Goal: Find specific page/section: Find specific page/section

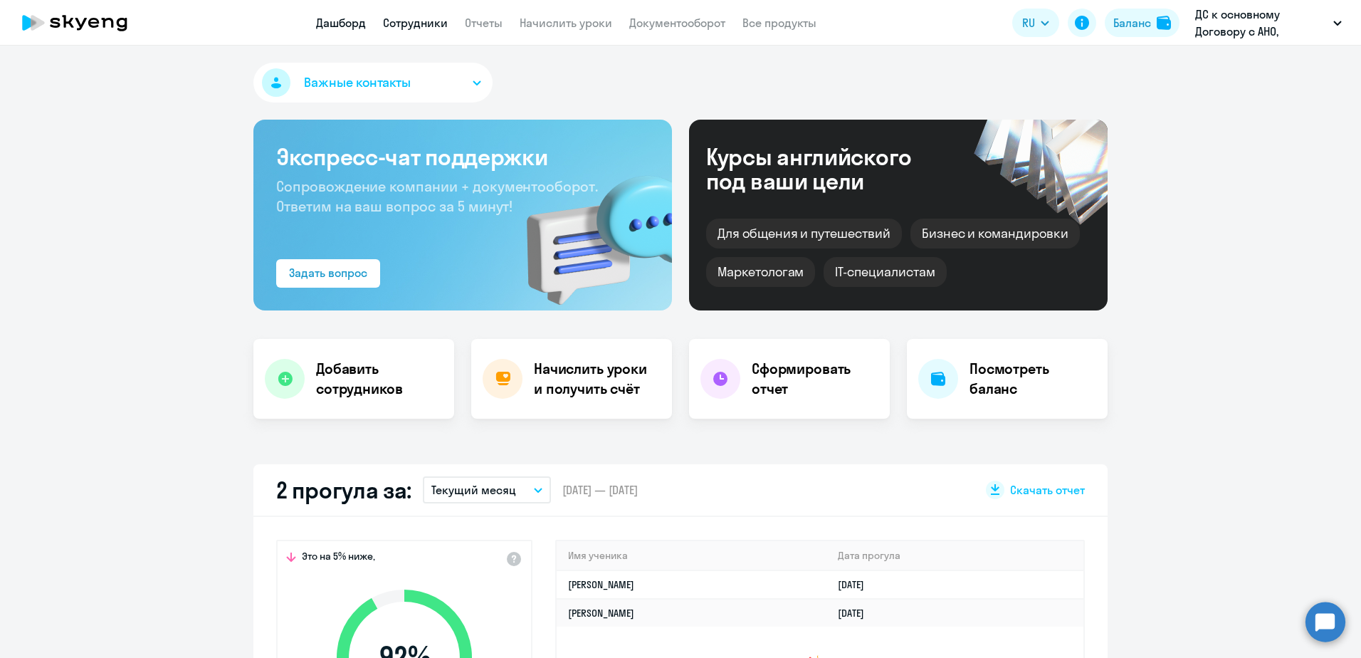
click at [428, 23] on link "Сотрудники" at bounding box center [415, 23] width 65 height 14
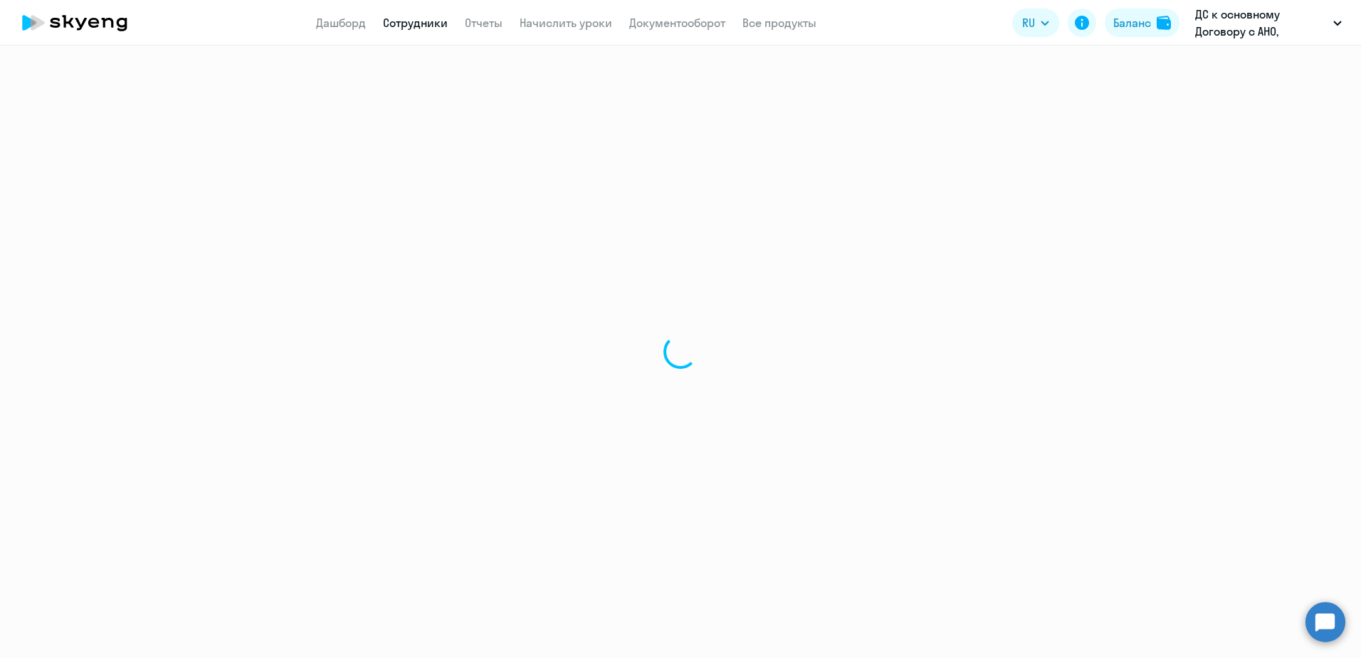
select select "30"
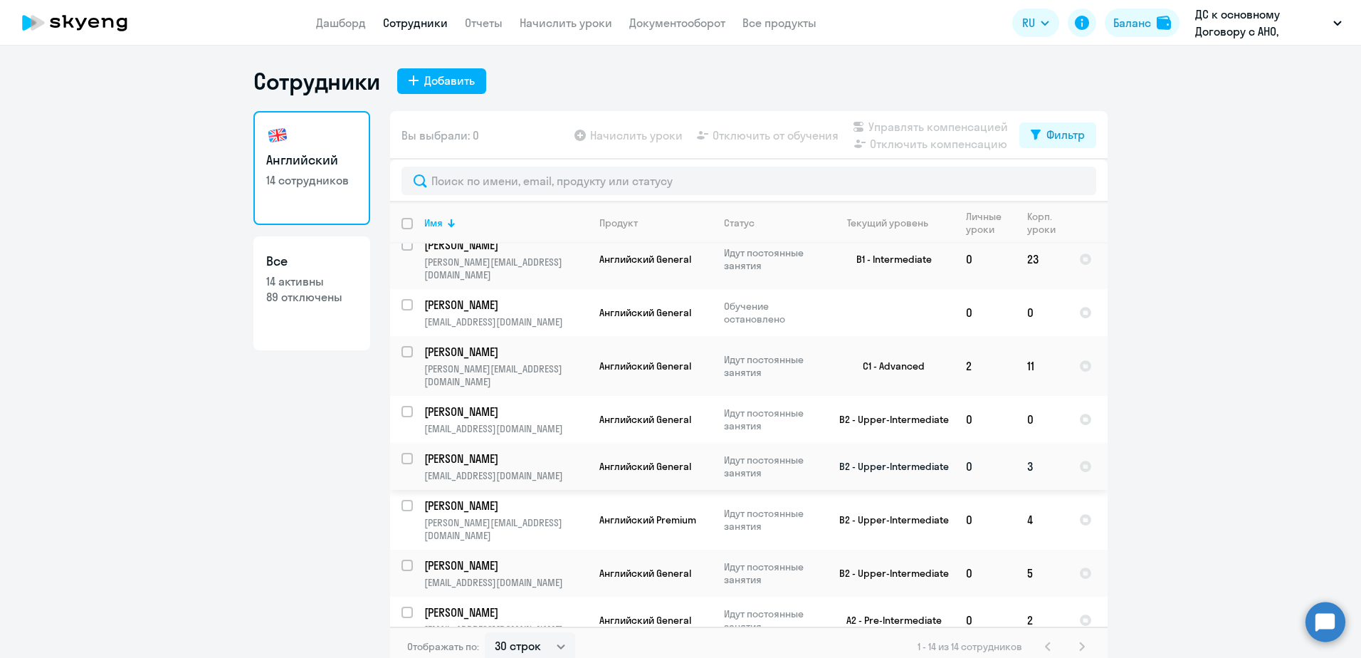
scroll to position [9, 0]
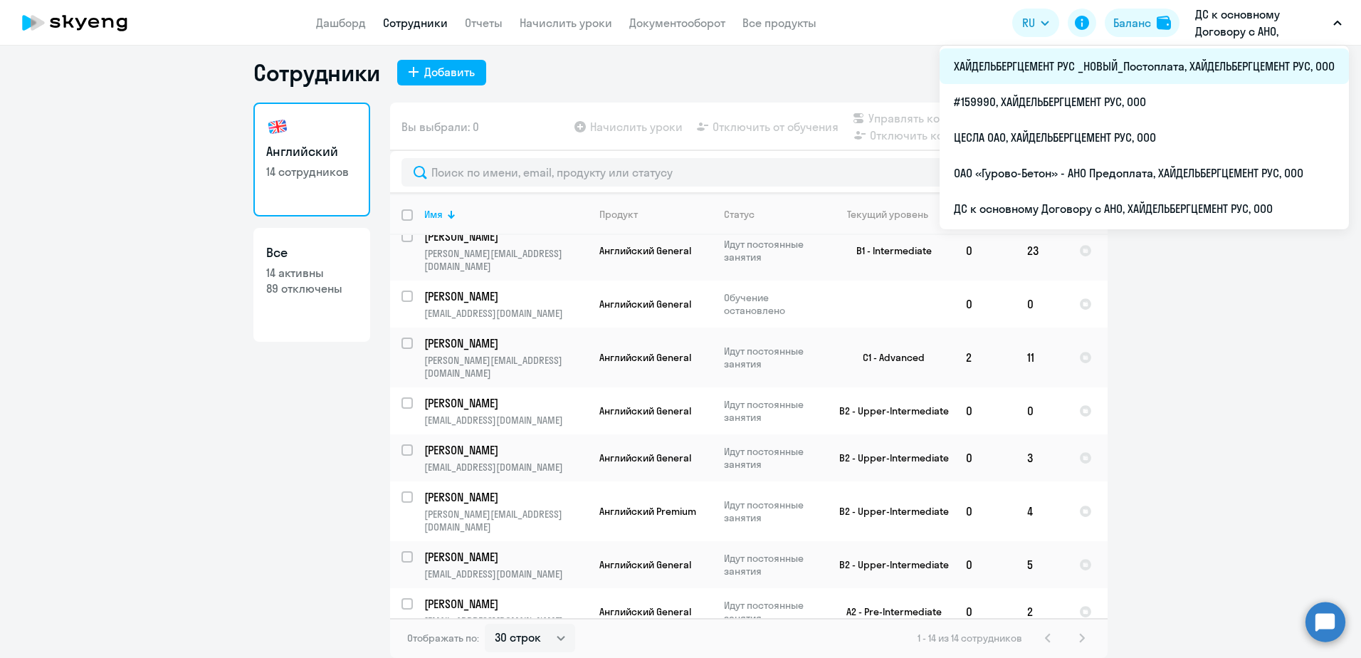
click at [1147, 80] on li "ХАЙДЕЛЬБЕРГЦЕМЕНТ РУС _НОВЫЙ_Постоплата, ХАЙДЕЛЬБЕРГЦЕМЕНТ РУС, ООО" at bounding box center [1144, 66] width 409 height 36
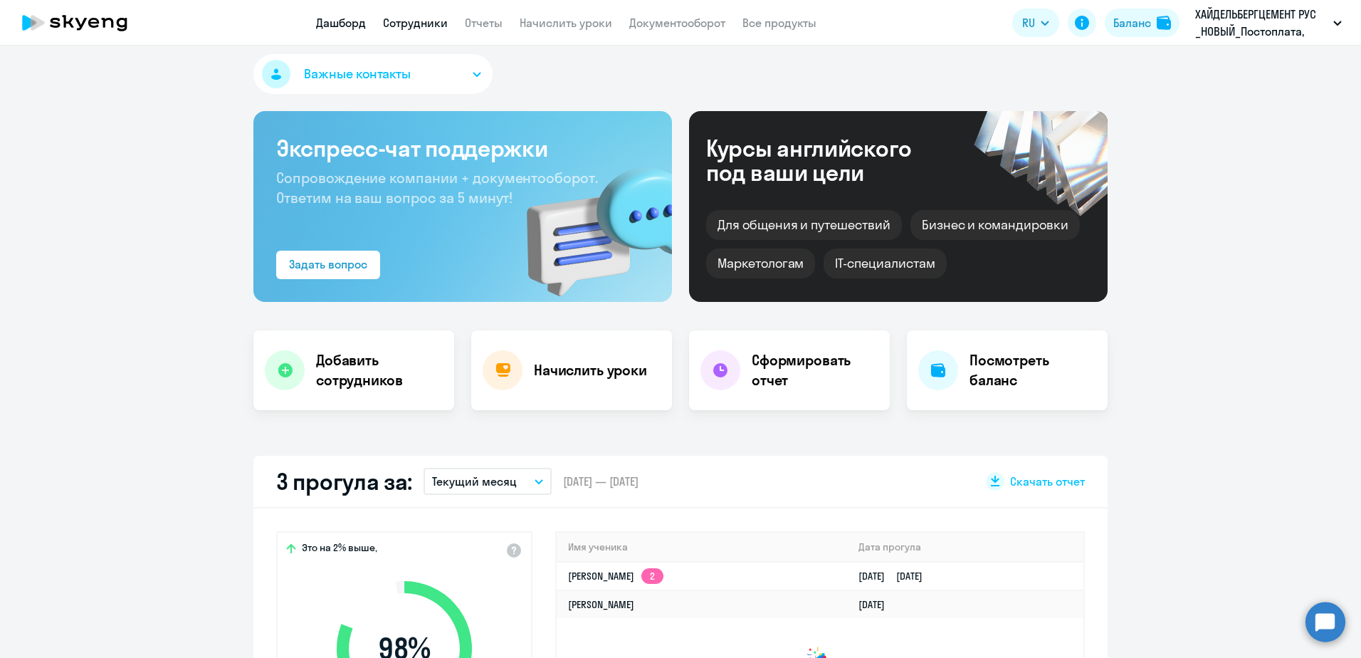
click at [395, 23] on link "Сотрудники" at bounding box center [415, 23] width 65 height 14
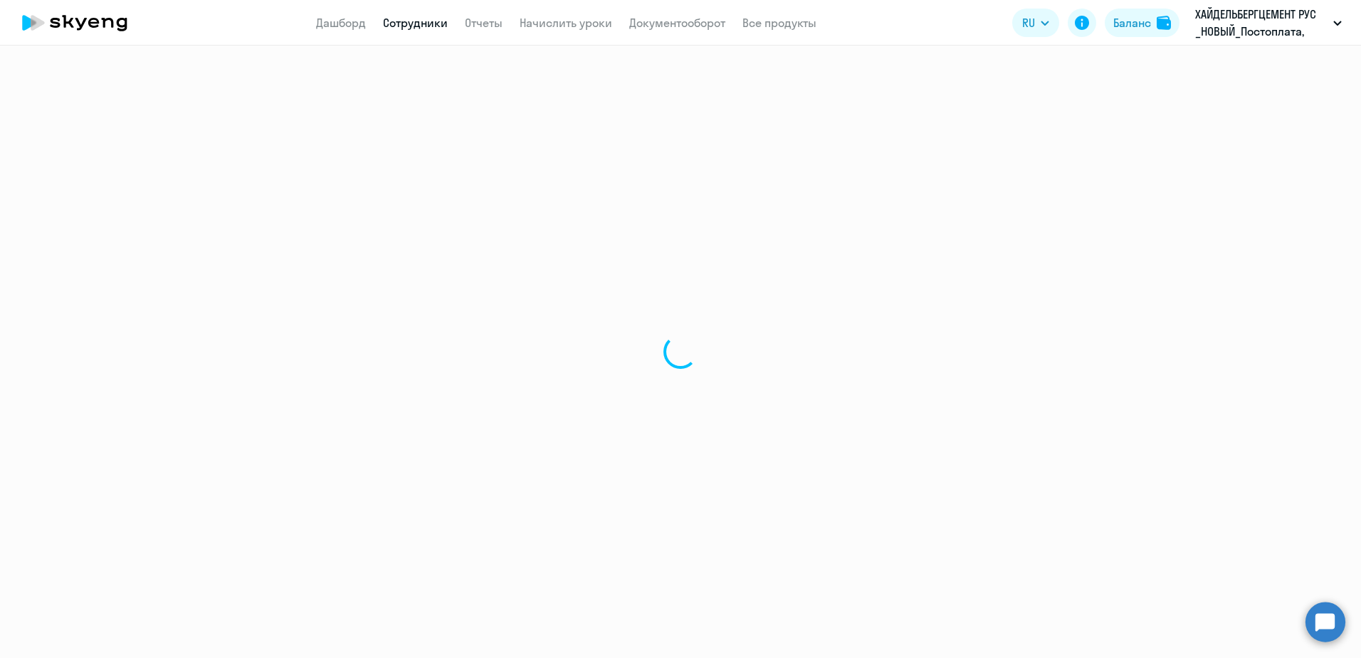
select select "30"
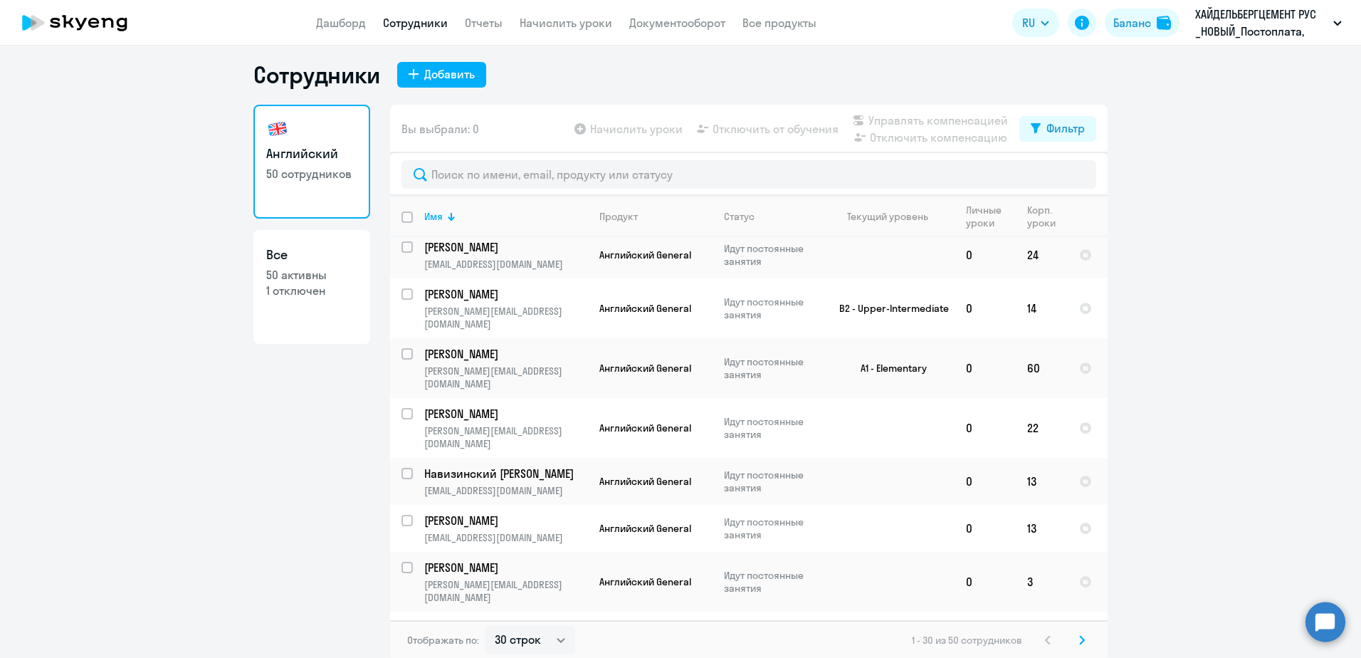
scroll to position [9, 0]
click at [1074, 646] on svg-icon at bounding box center [1082, 637] width 17 height 17
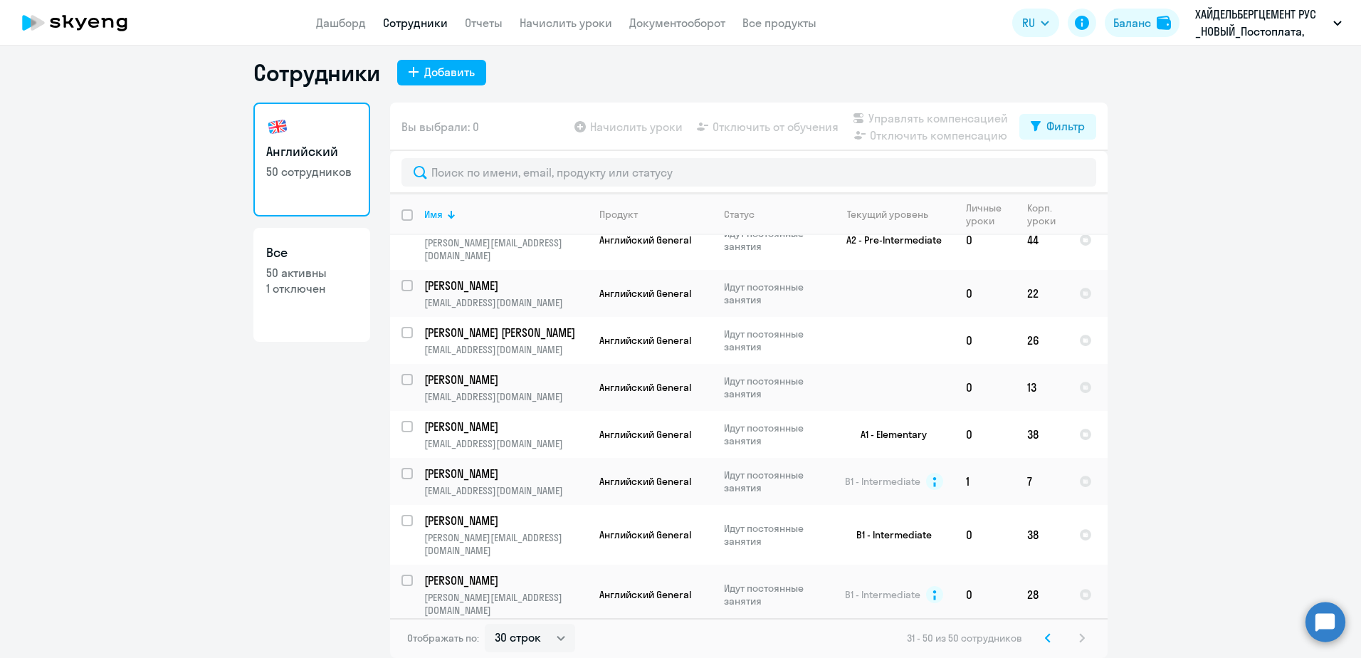
scroll to position [0, 0]
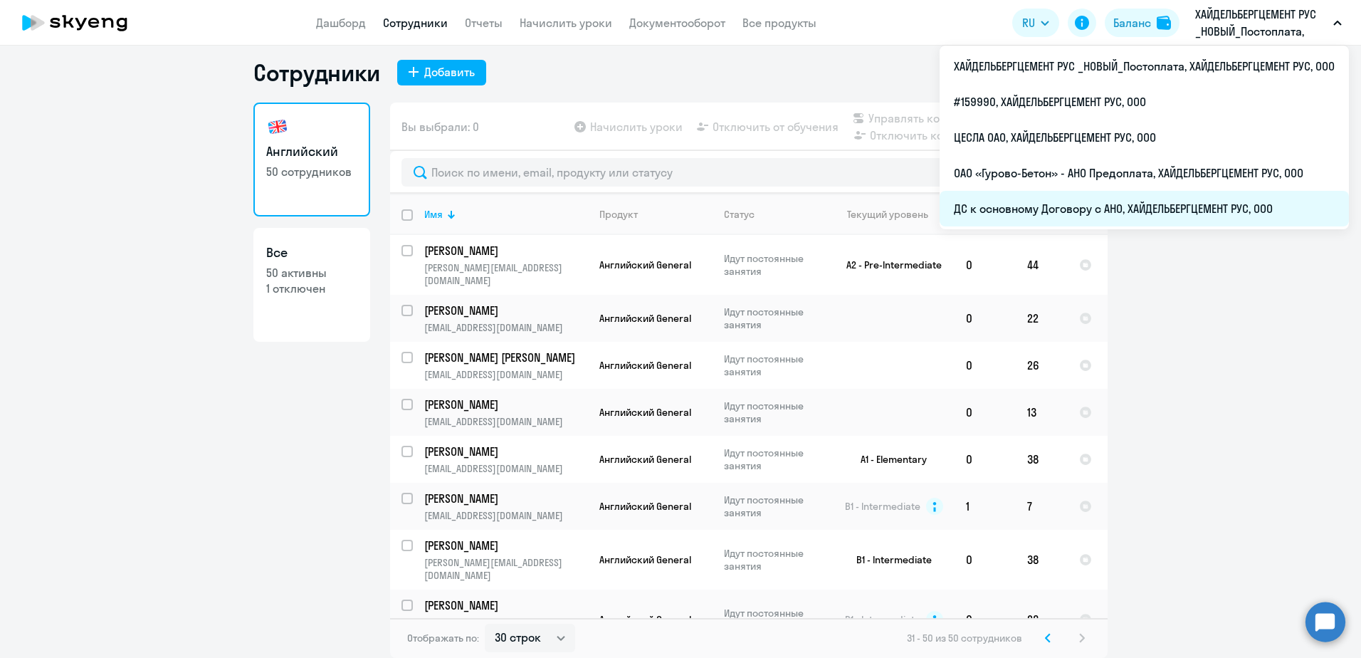
click at [1142, 207] on li "ДС к основному Договору с АНО, ХАЙДЕЛЬБЕРГЦЕМЕНТ РУС, ООО" at bounding box center [1144, 209] width 409 height 36
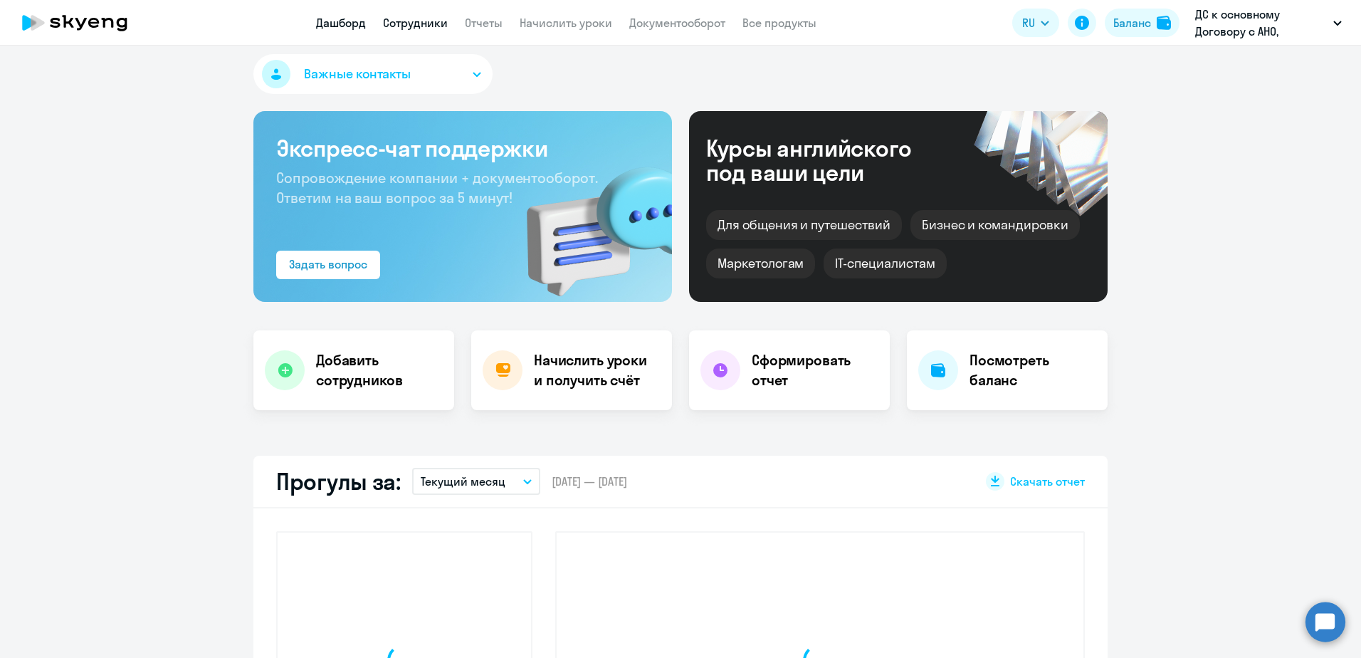
click at [409, 24] on link "Сотрудники" at bounding box center [415, 23] width 65 height 14
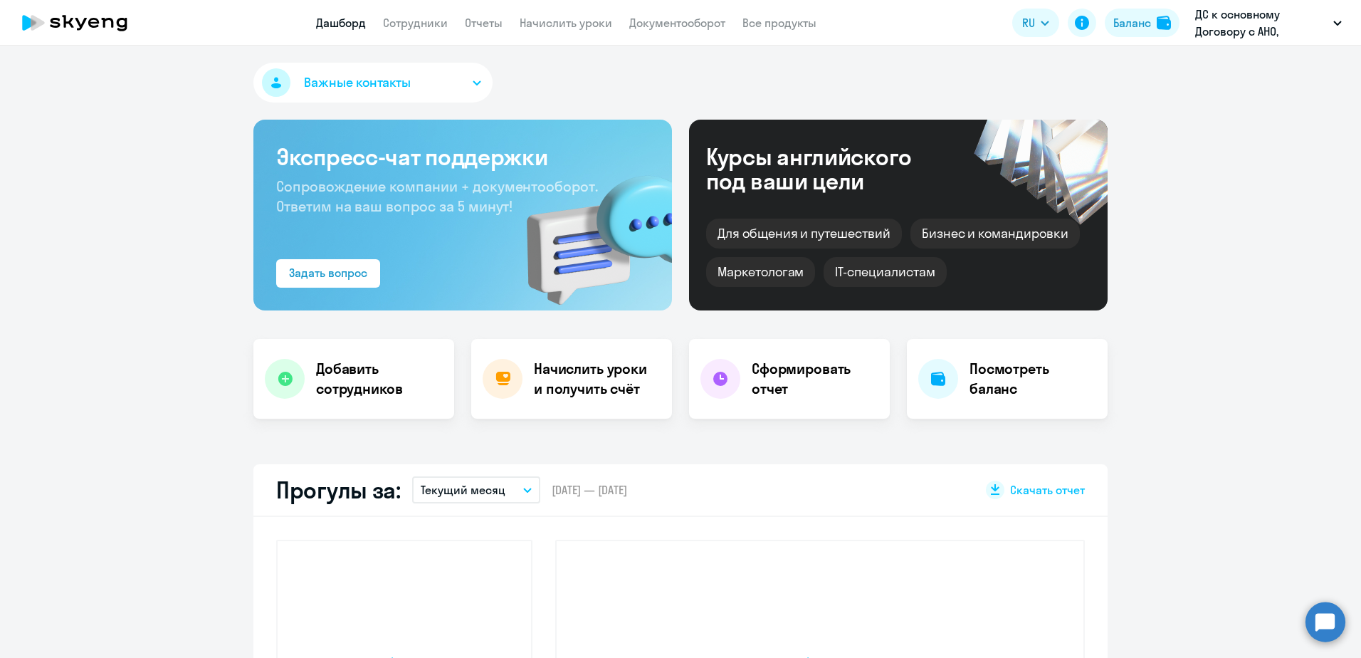
select select "30"
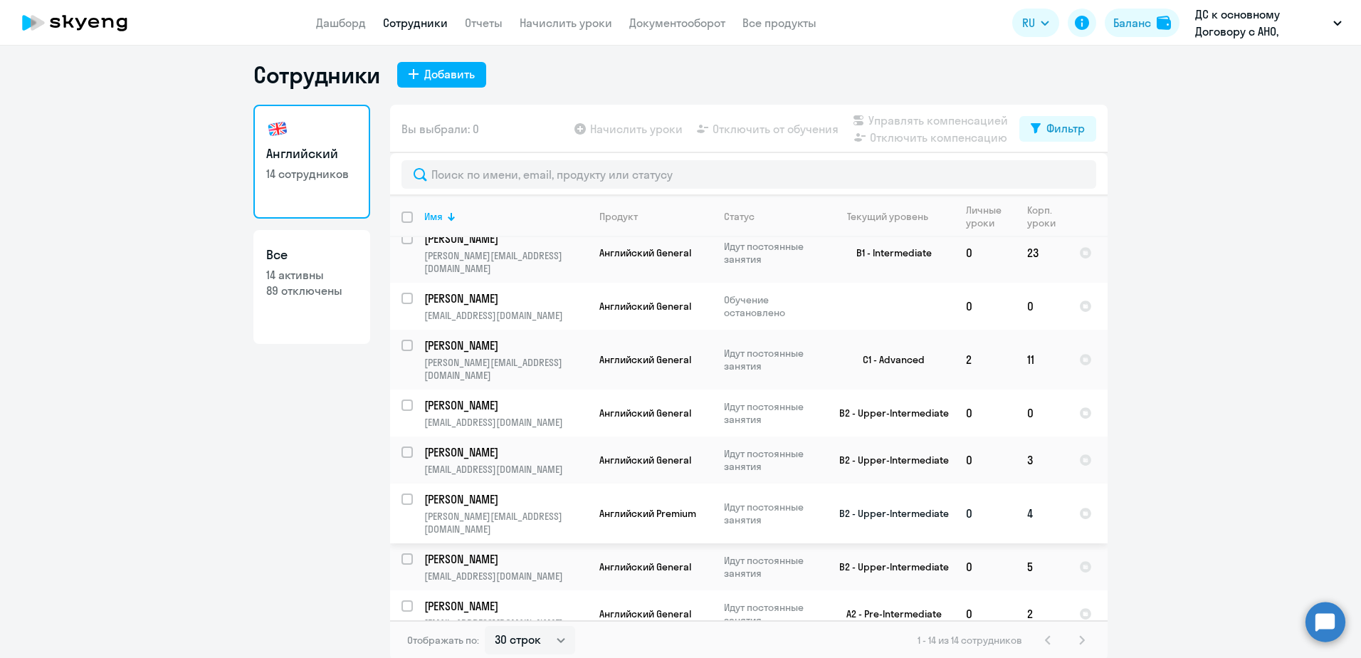
scroll to position [9, 0]
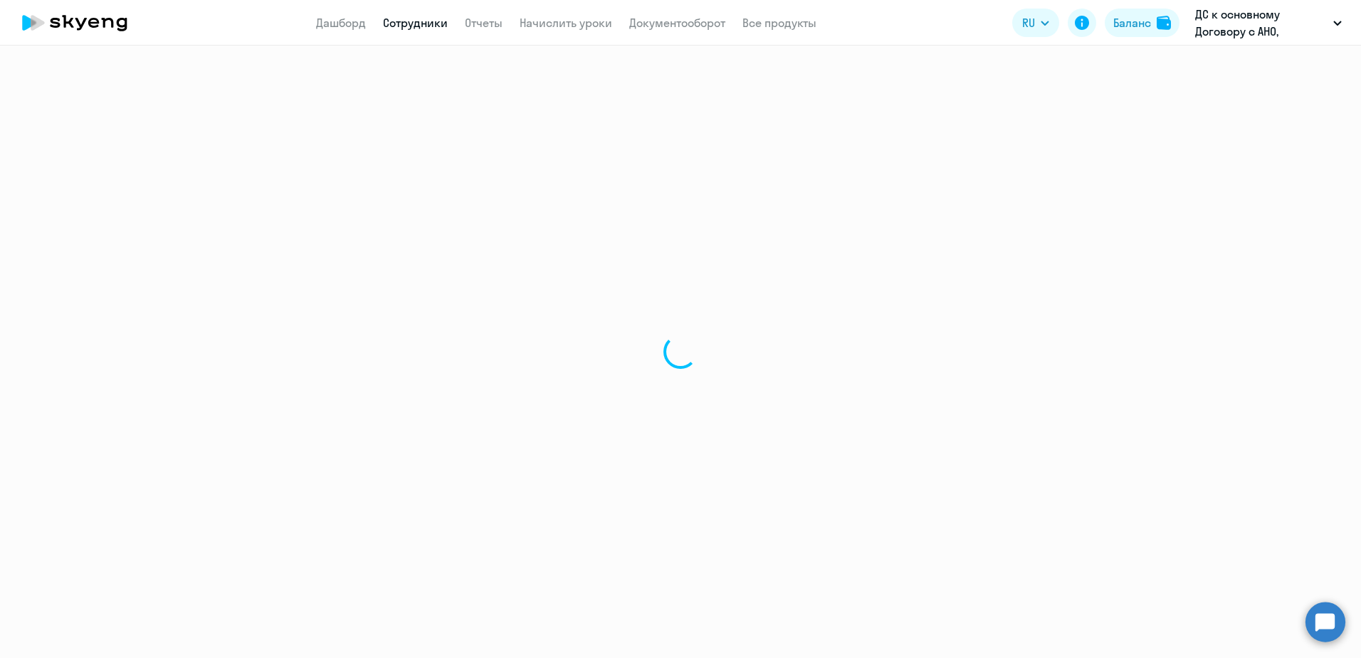
select select "30"
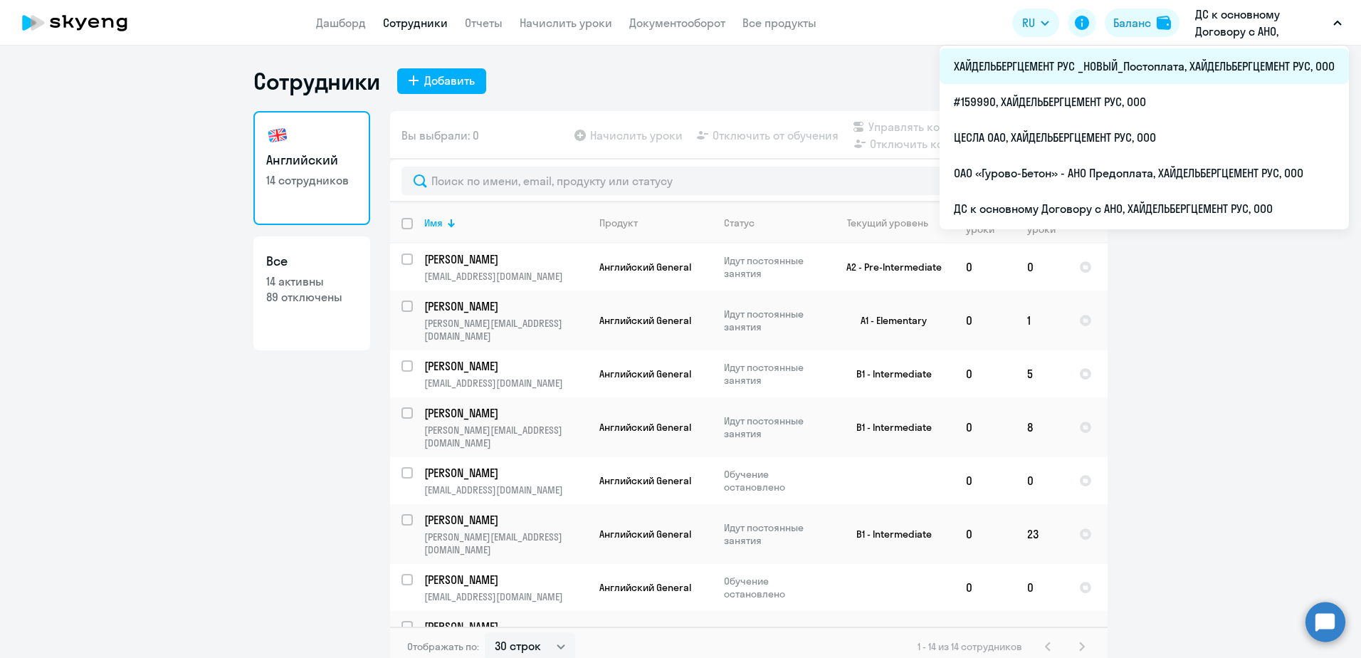
click at [1138, 70] on li "ХАЙДЕЛЬБЕРГЦЕМЕНТ РУС _НОВЫЙ_Постоплата, ХАЙДЕЛЬБЕРГЦЕМЕНТ РУС, ООО" at bounding box center [1144, 66] width 409 height 36
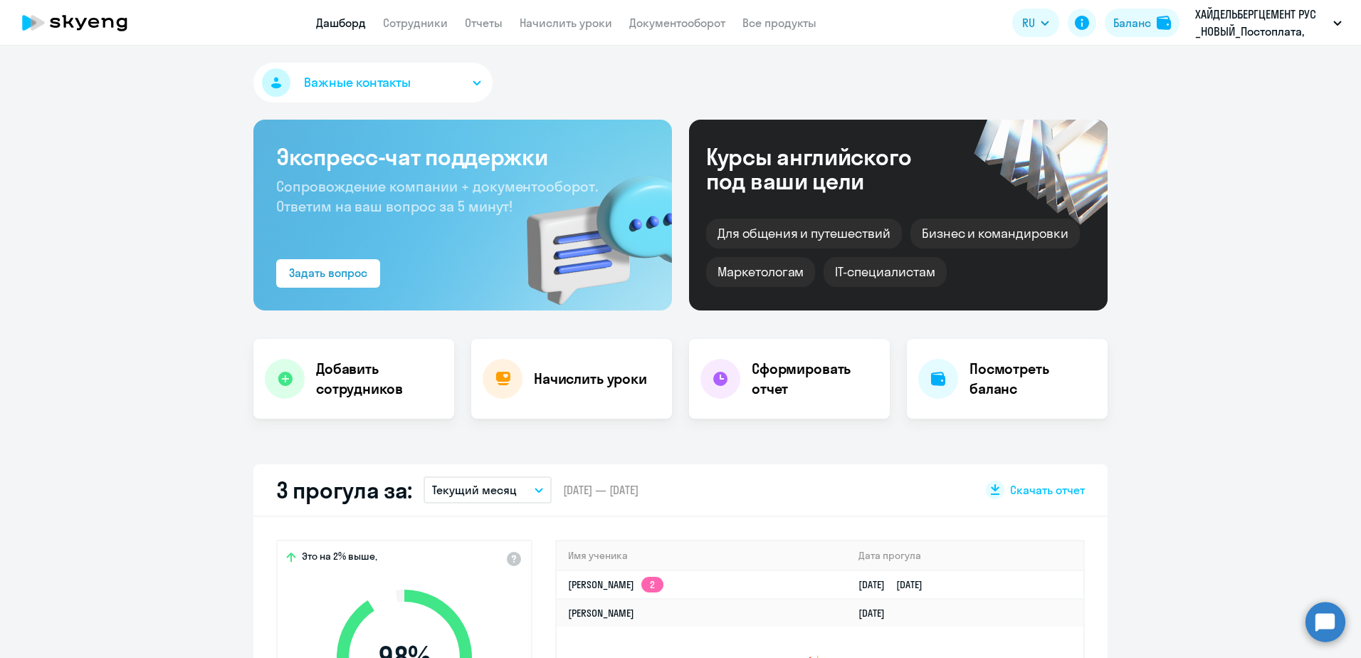
select select "30"
click at [352, 25] on link "Дашборд" at bounding box center [341, 23] width 50 height 14
click at [422, 26] on link "Сотрудники" at bounding box center [415, 23] width 65 height 14
select select "30"
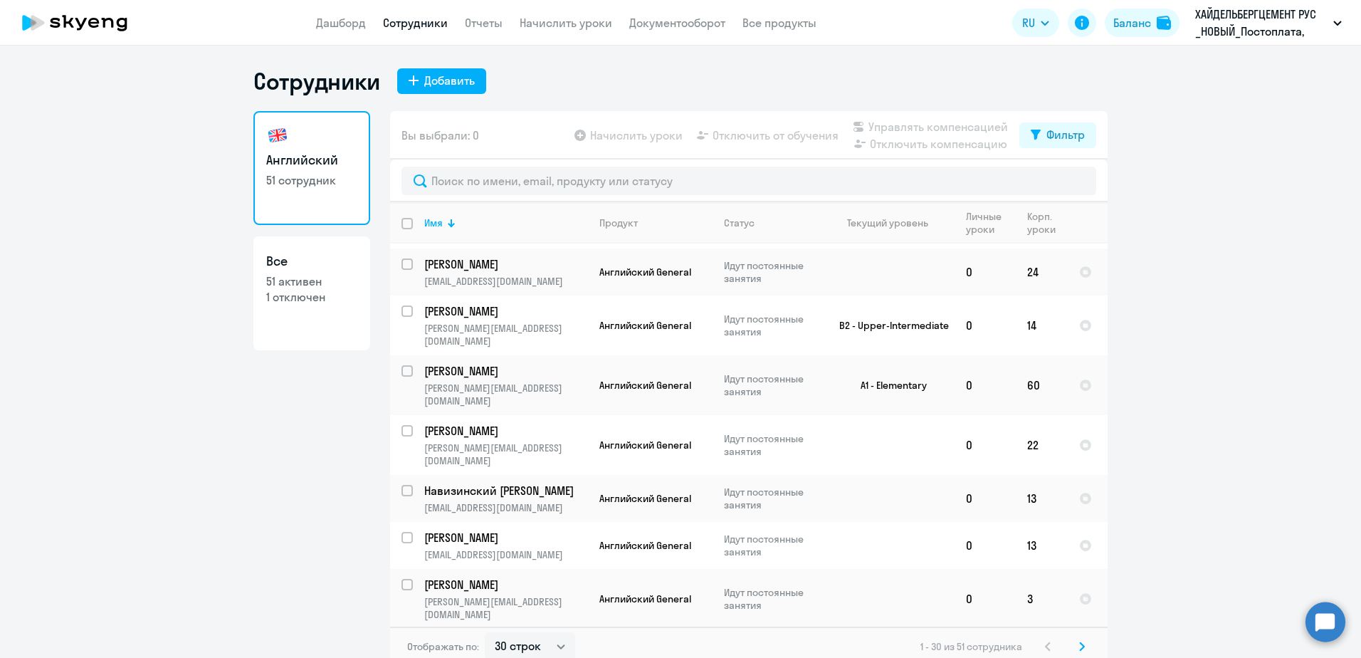
scroll to position [1027, 0]
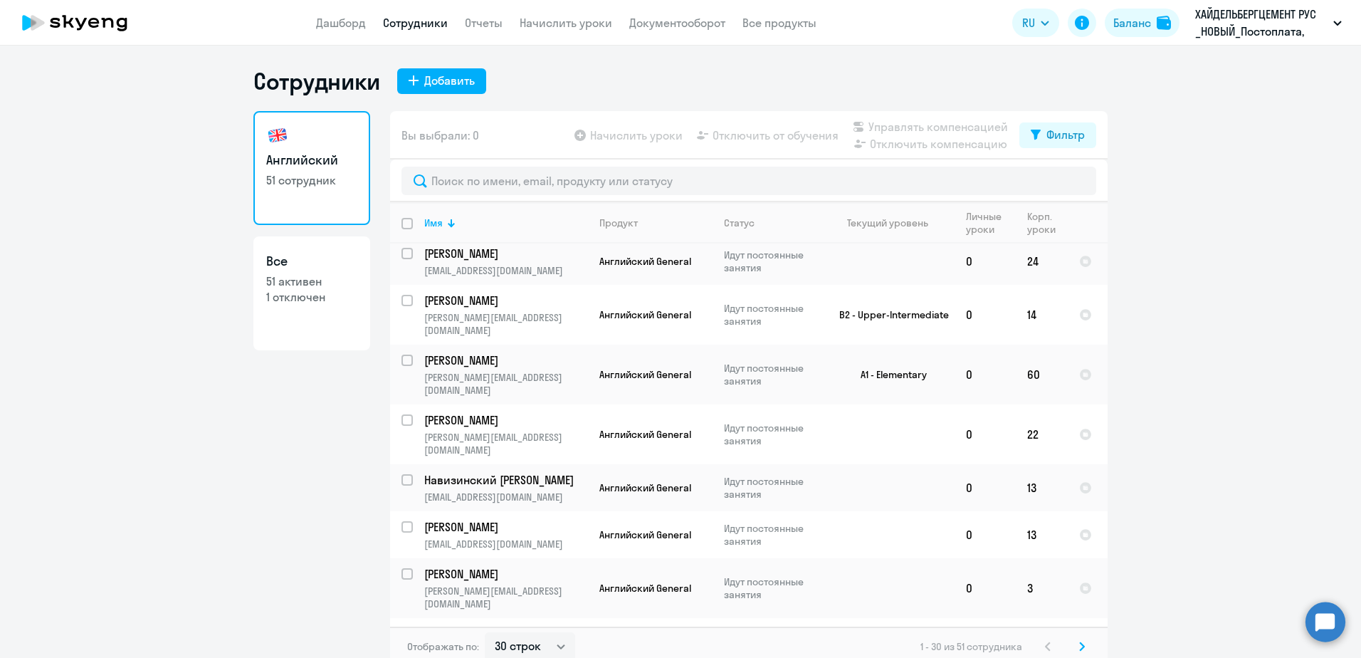
click at [1080, 648] on svg-icon at bounding box center [1082, 646] width 17 height 17
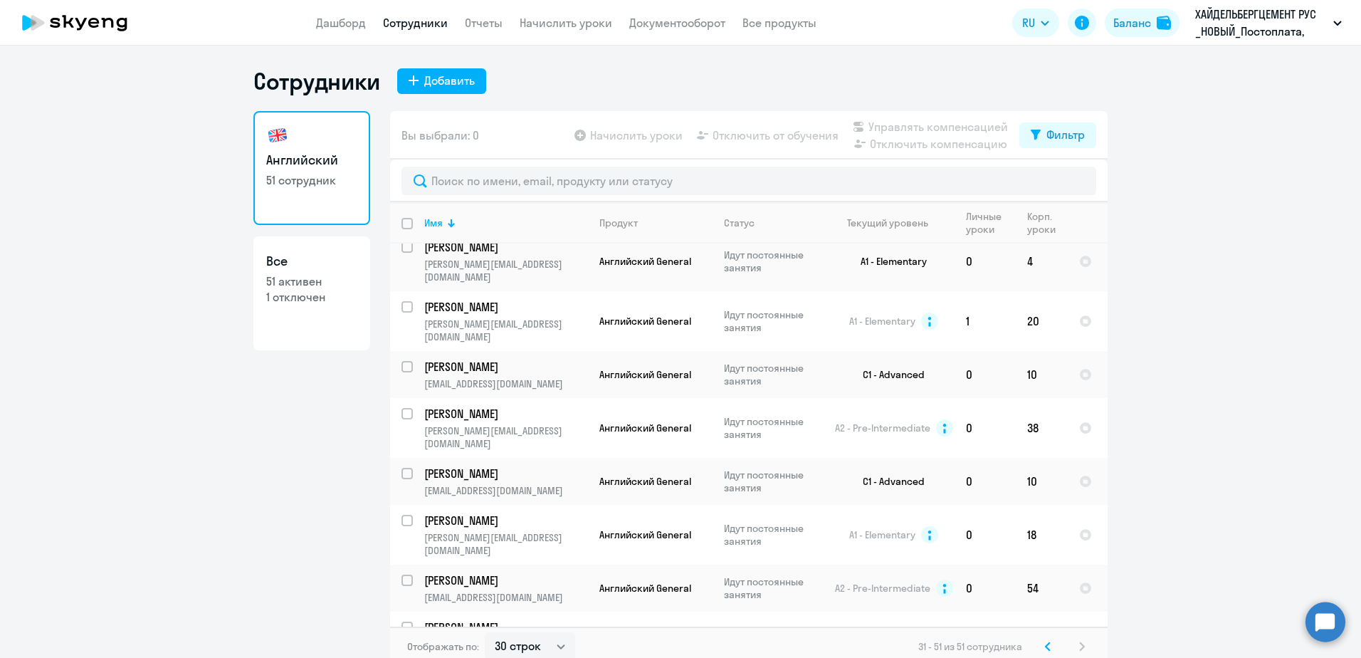
scroll to position [604, 0]
